Goal: Information Seeking & Learning: Learn about a topic

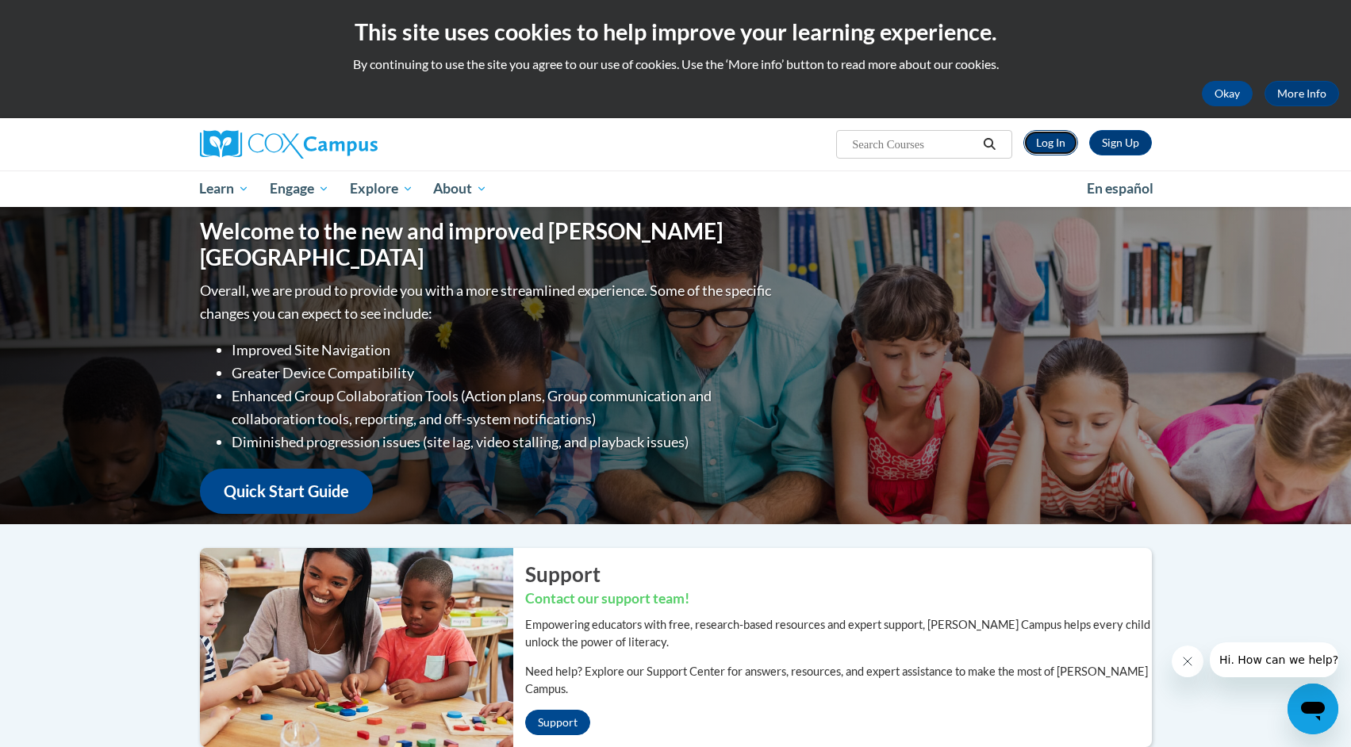
click at [1050, 145] on link "Log In" at bounding box center [1050, 142] width 55 height 25
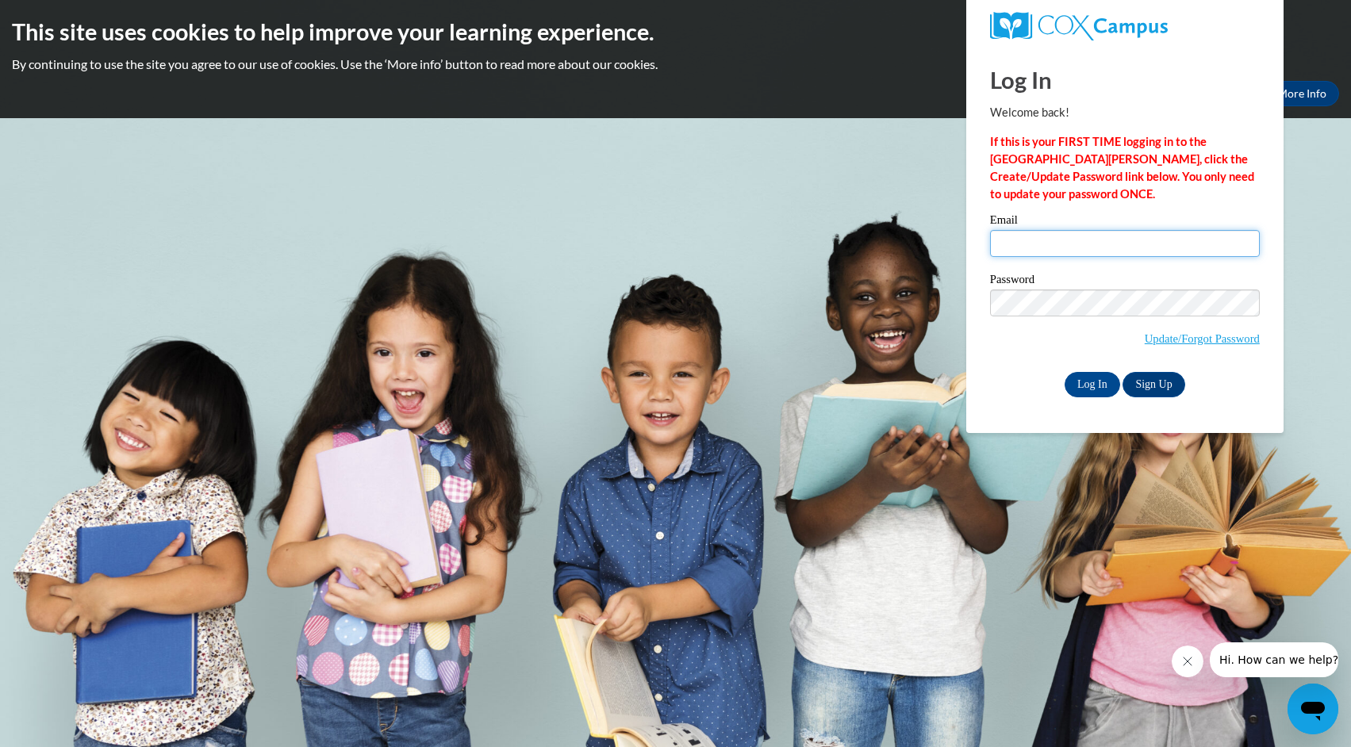
click at [1126, 244] on input "Email" at bounding box center [1125, 243] width 270 height 27
type input "[PERSON_NAME][EMAIL_ADDRESS][PERSON_NAME][DOMAIN_NAME]"
click at [1091, 377] on input "Log In" at bounding box center [1093, 384] width 56 height 25
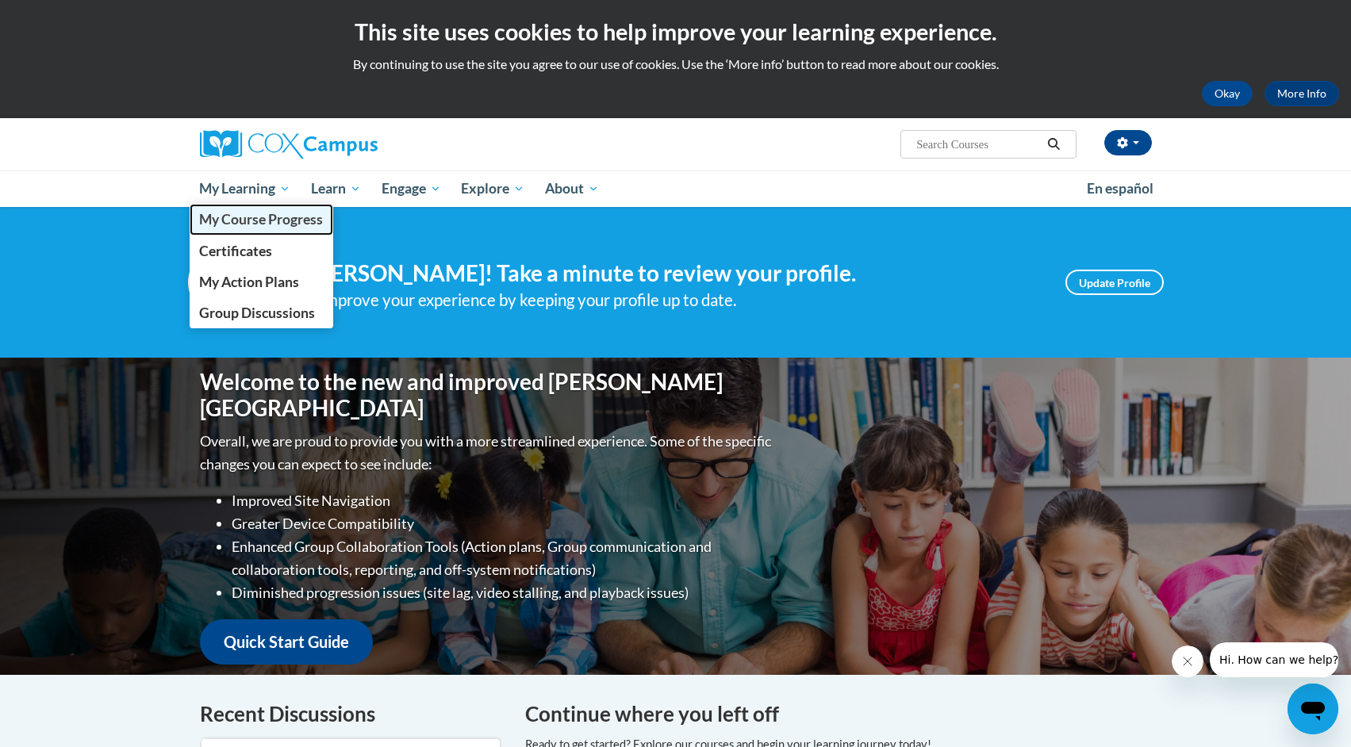
click at [277, 214] on span "My Course Progress" at bounding box center [261, 219] width 124 height 17
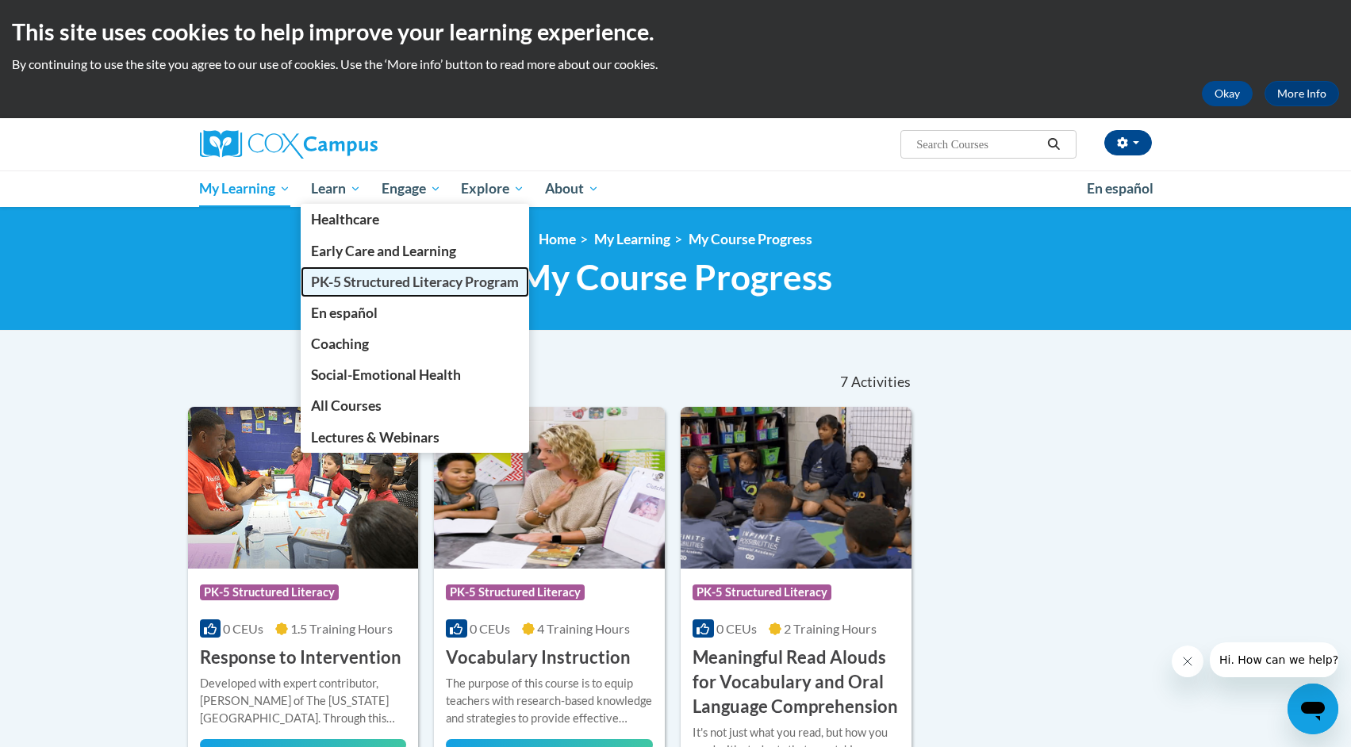
click at [370, 284] on span "PK-5 Structured Literacy Program" at bounding box center [415, 282] width 208 height 17
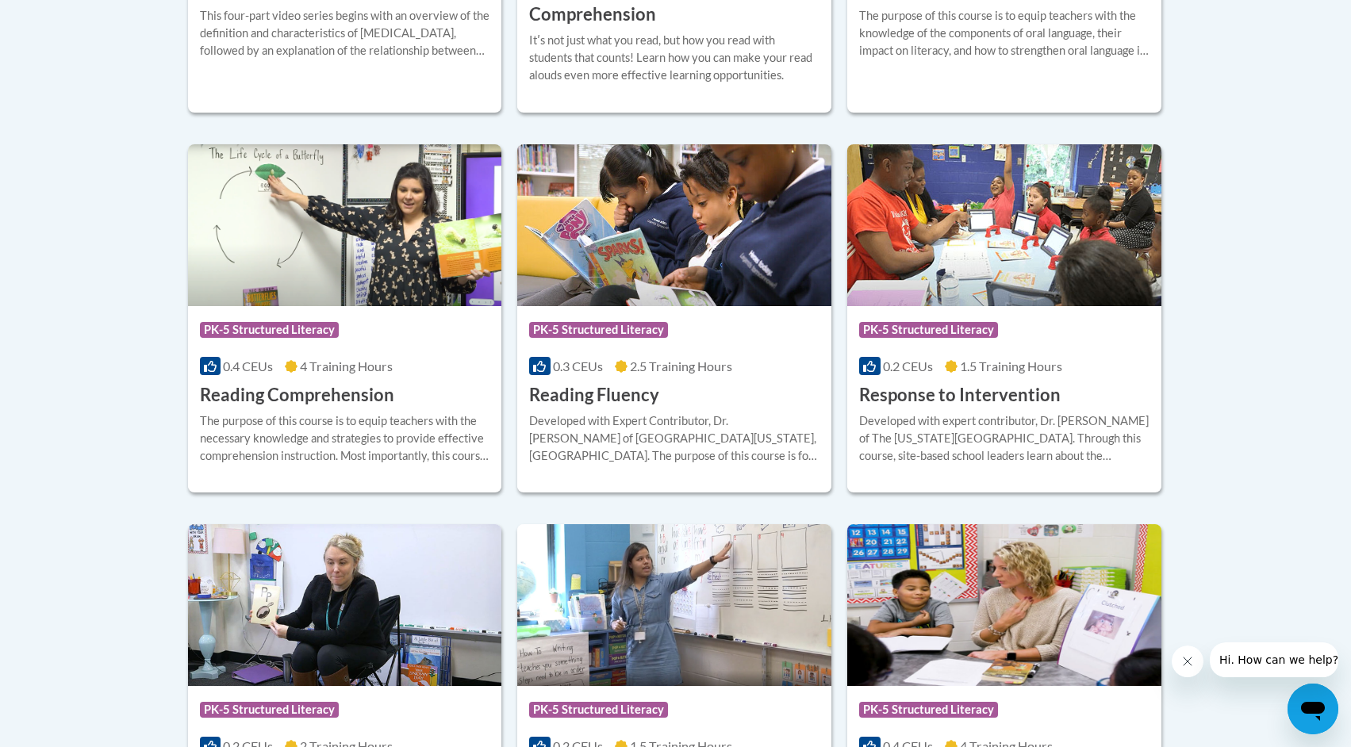
scroll to position [1464, 0]
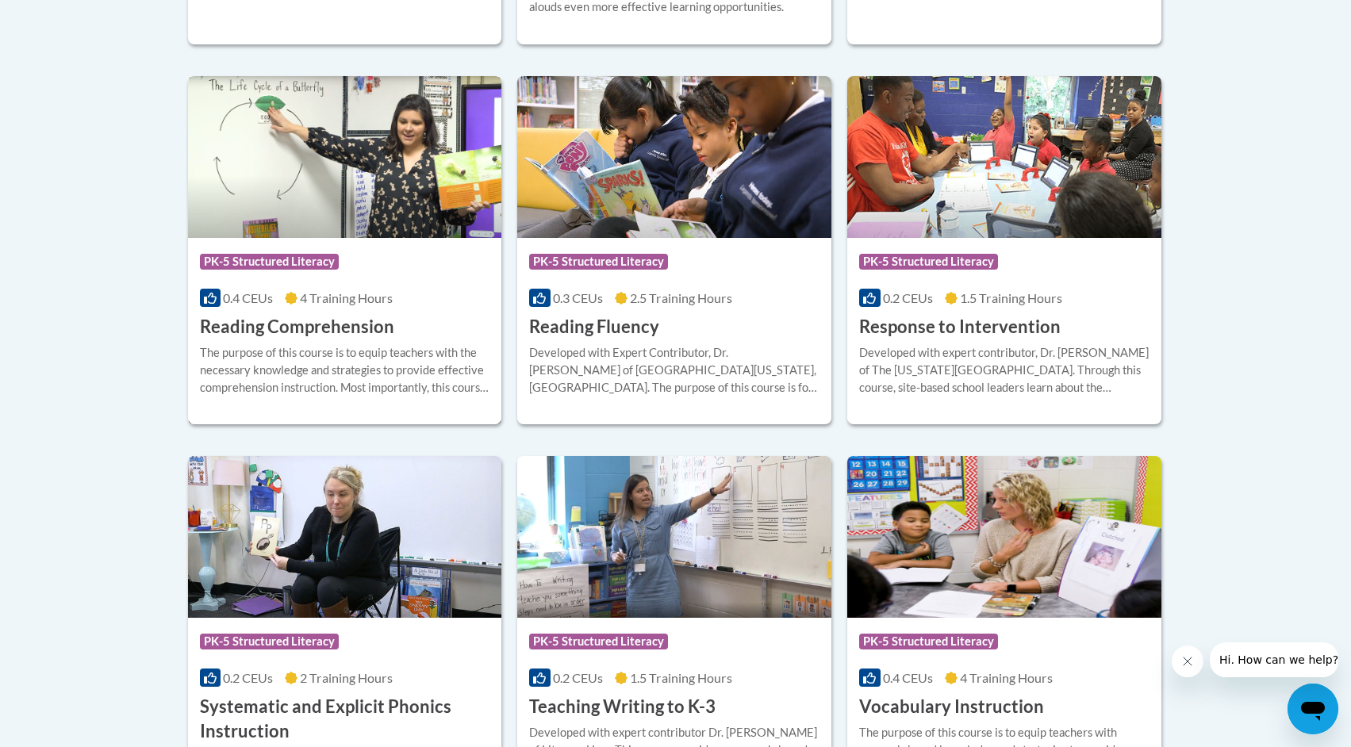
click at [328, 215] on img at bounding box center [345, 157] width 314 height 162
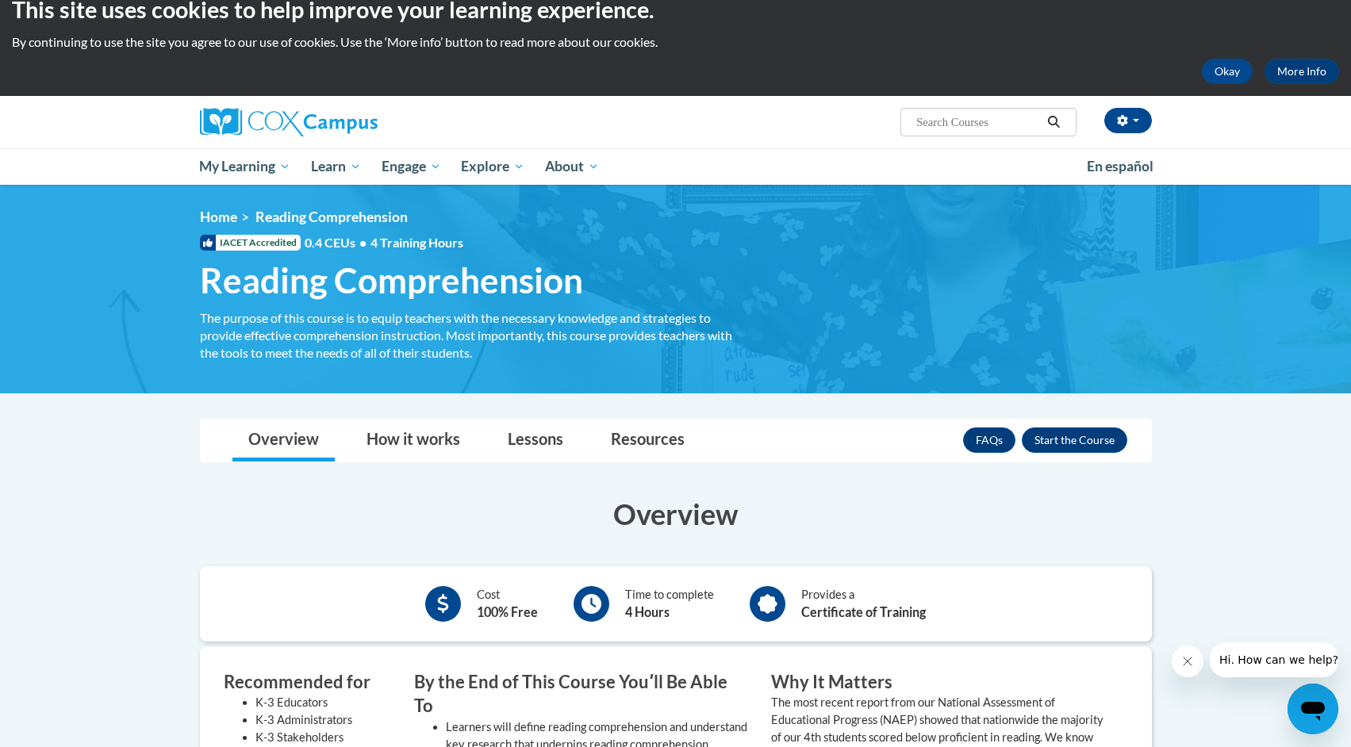
scroll to position [2, 0]
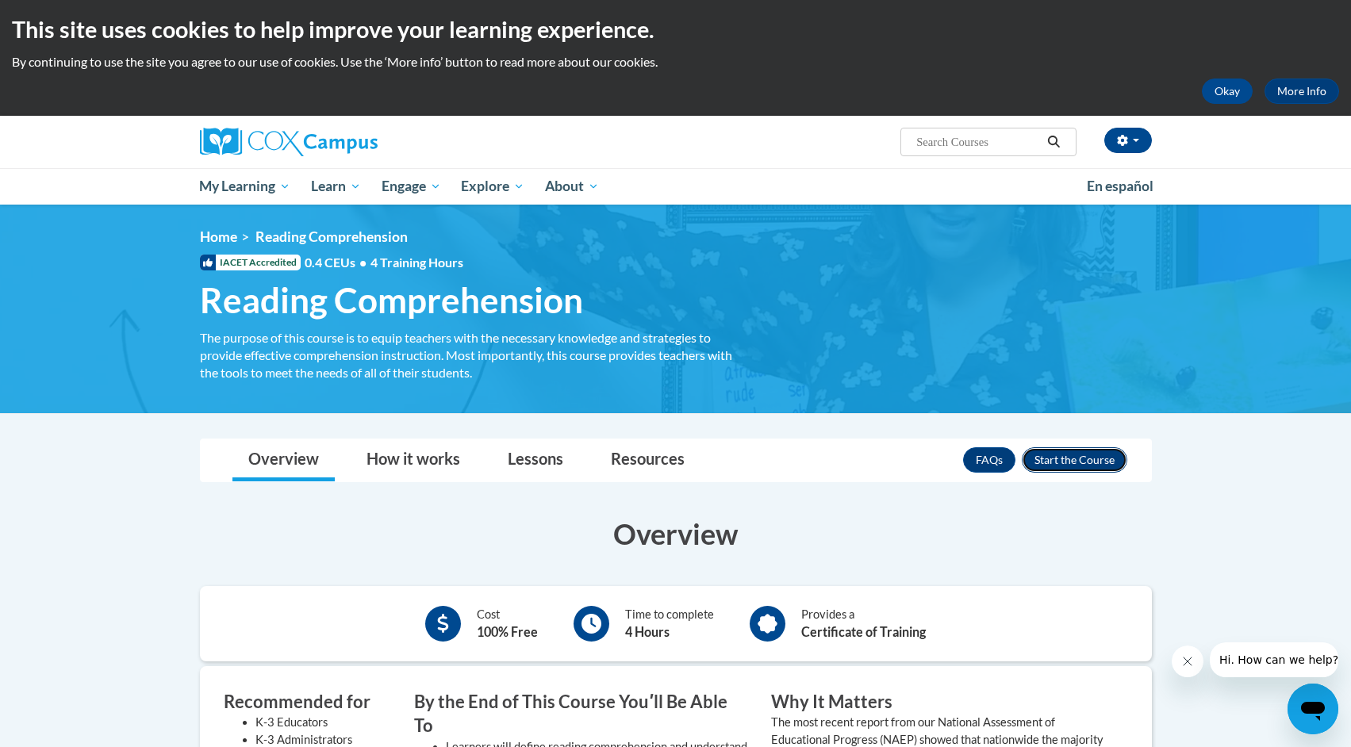
click at [1051, 468] on button "Enroll" at bounding box center [1075, 459] width 106 height 25
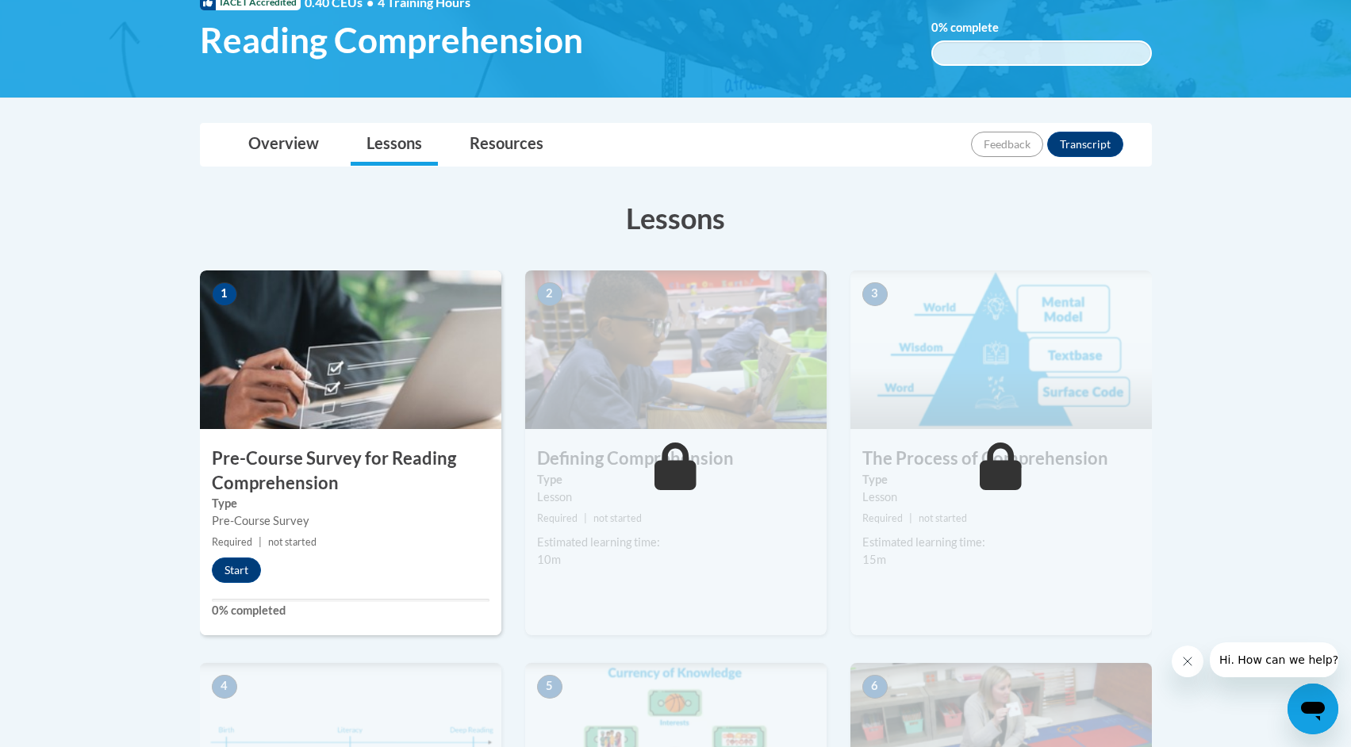
scroll to position [372, 0]
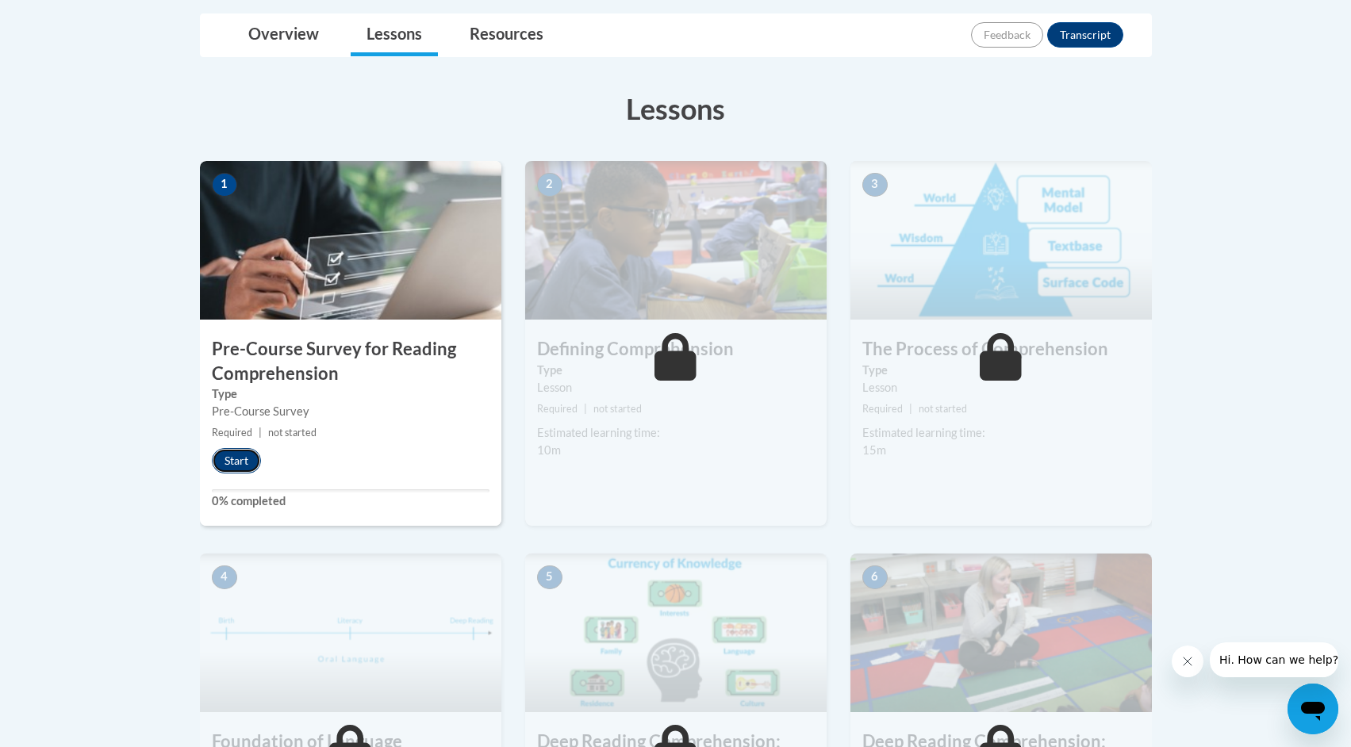
click at [230, 465] on button "Start" at bounding box center [236, 460] width 49 height 25
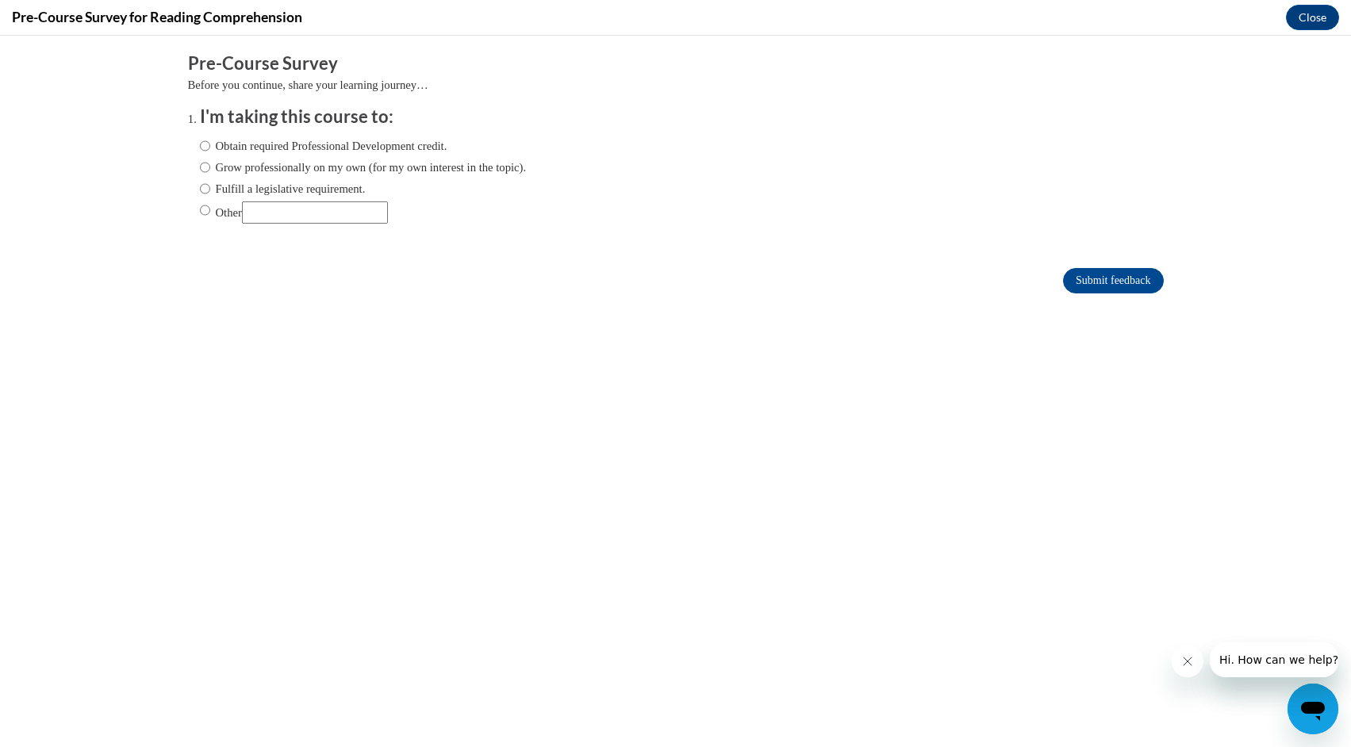
scroll to position [0, 0]
click at [206, 153] on input "Obtain required Professional Development credit." at bounding box center [205, 145] width 10 height 17
radio input "true"
click at [1096, 287] on input "Submit feedback" at bounding box center [1113, 280] width 100 height 25
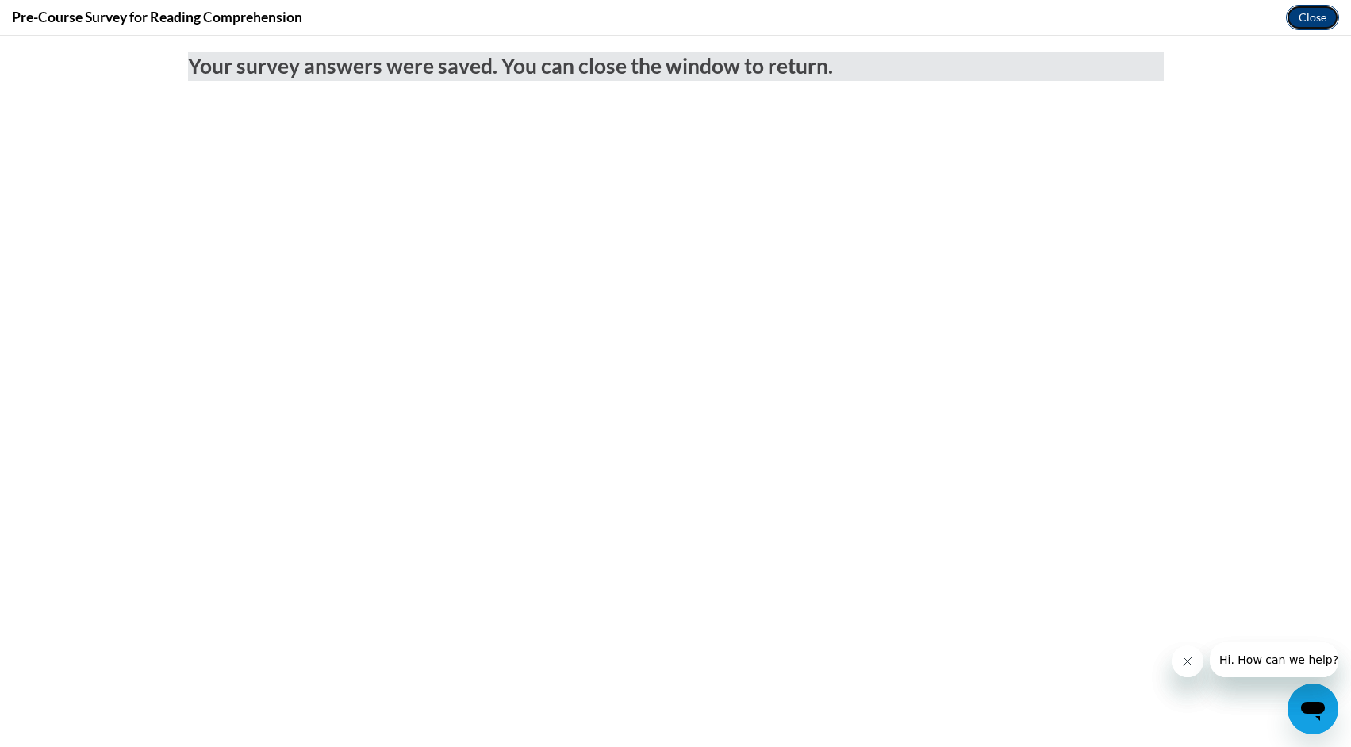
click at [1315, 23] on button "Close" at bounding box center [1312, 17] width 53 height 25
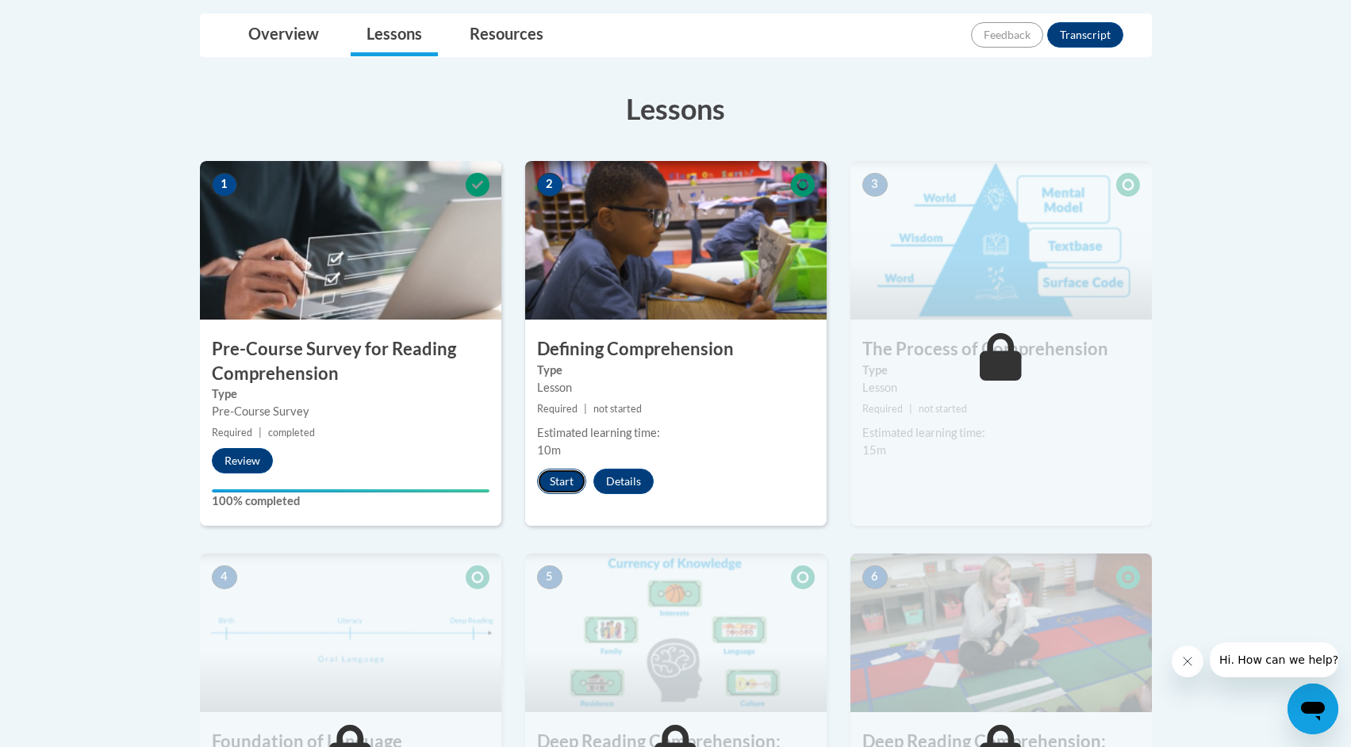
click at [575, 482] on button "Start" at bounding box center [561, 481] width 49 height 25
